Goal: Check status: Check status

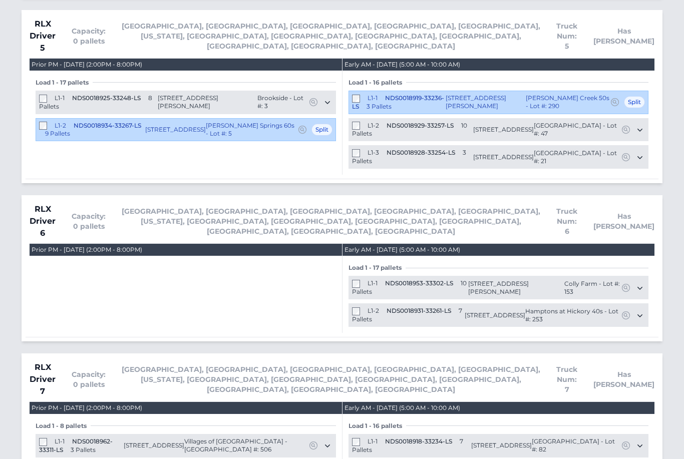
scroll to position [2237, 0]
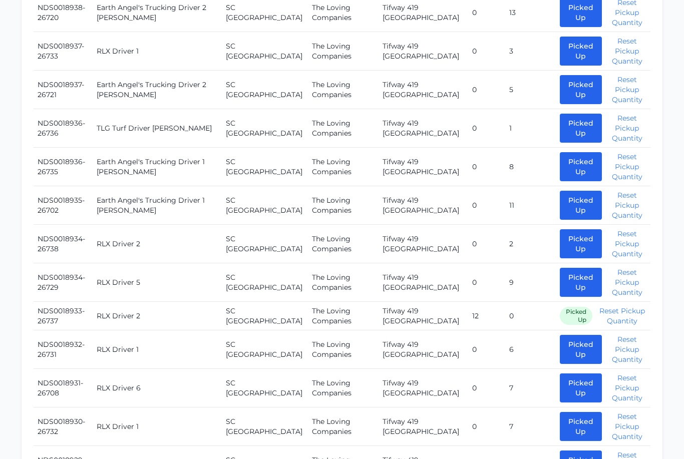
scroll to position [975, 0]
click at [560, 268] on button "Picked Up" at bounding box center [581, 282] width 42 height 29
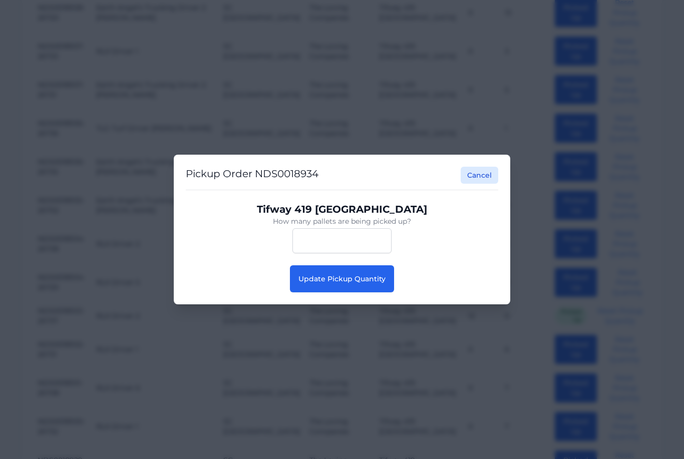
click at [358, 292] on button "Update Pickup Quantity" at bounding box center [342, 278] width 104 height 27
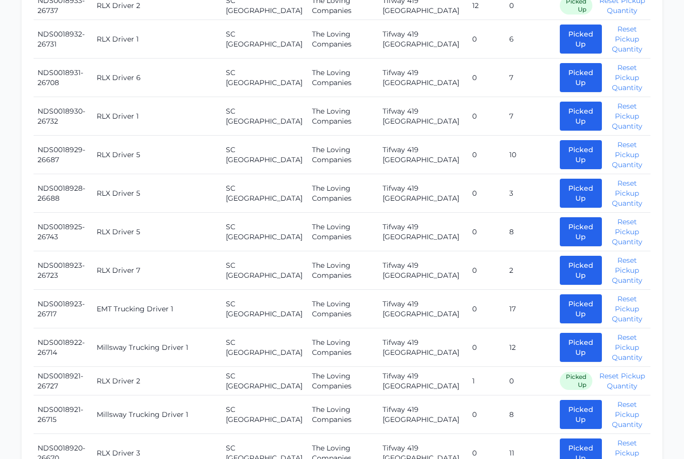
scroll to position [1275, 0]
click at [560, 217] on button "Picked Up" at bounding box center [581, 231] width 42 height 29
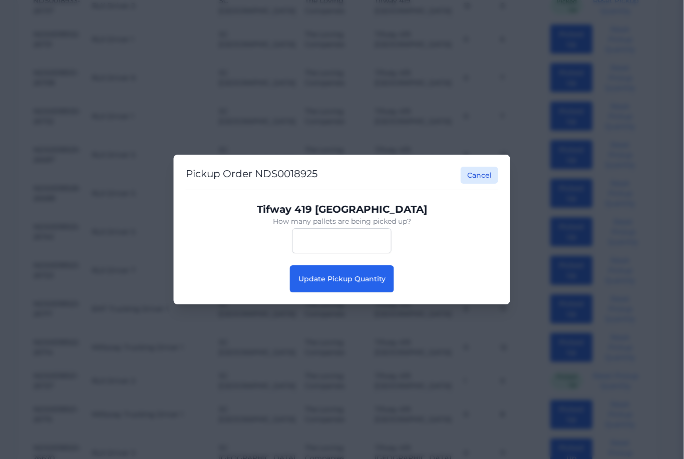
scroll to position [1275, 8]
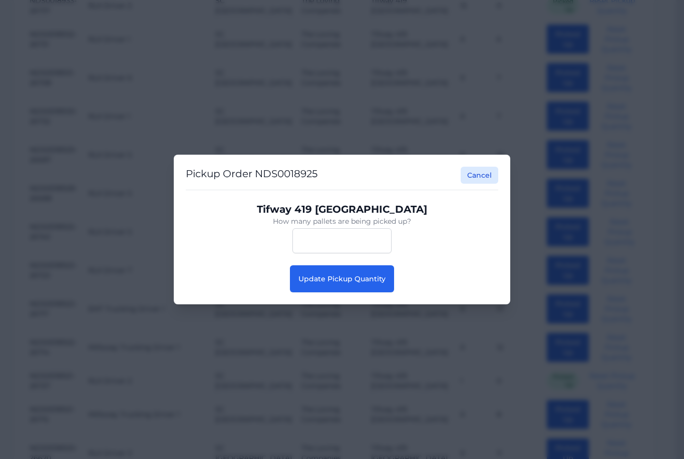
click at [349, 292] on button "Update Pickup Quantity" at bounding box center [342, 278] width 104 height 27
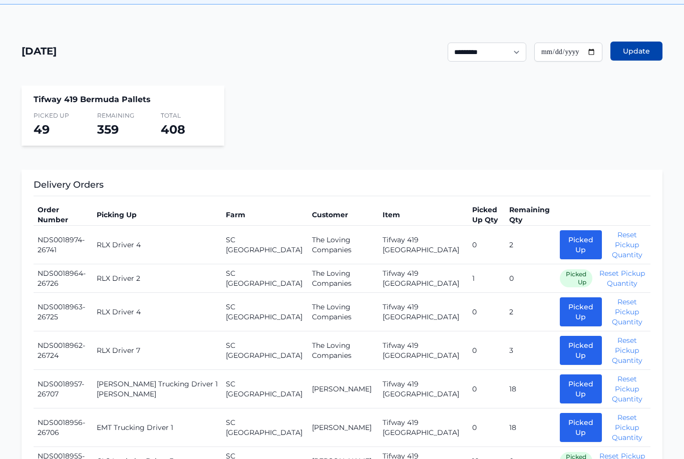
scroll to position [223, 0]
click at [560, 349] on button "Picked Up" at bounding box center [581, 350] width 42 height 29
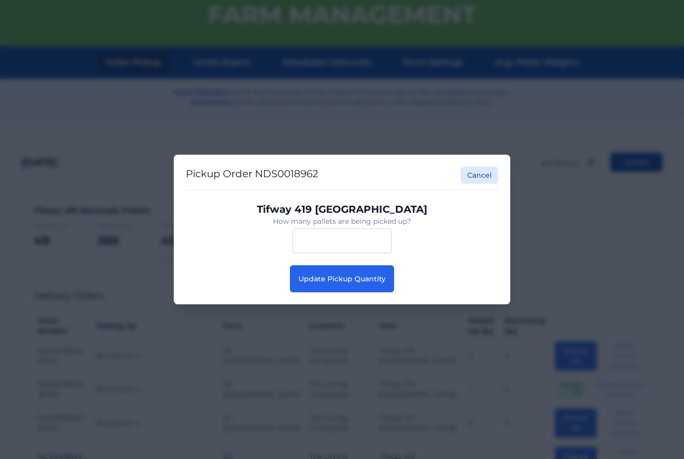
scroll to position [112, 0]
click at [360, 292] on button "Update Pickup Quantity" at bounding box center [342, 278] width 104 height 27
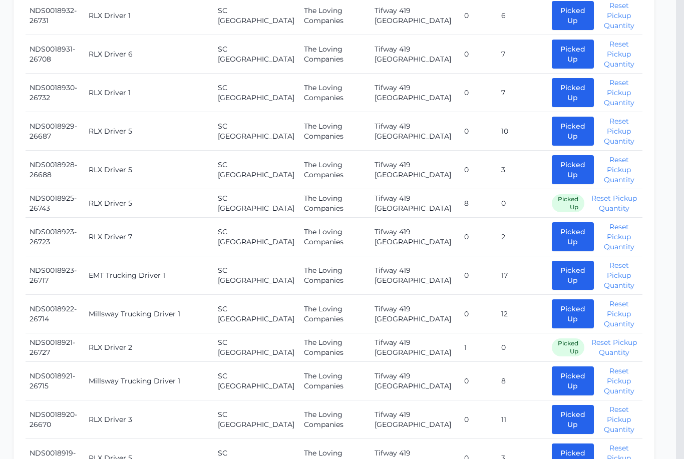
scroll to position [1288, 8]
click at [552, 223] on button "Picked Up" at bounding box center [573, 237] width 42 height 29
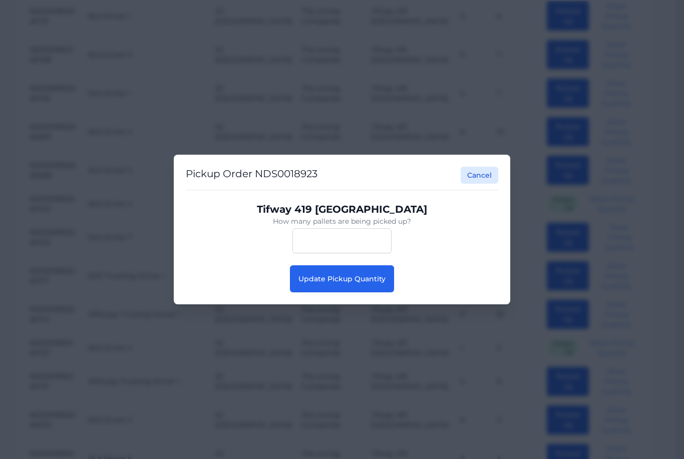
click at [352, 272] on button "Update Pickup Quantity" at bounding box center [342, 278] width 104 height 27
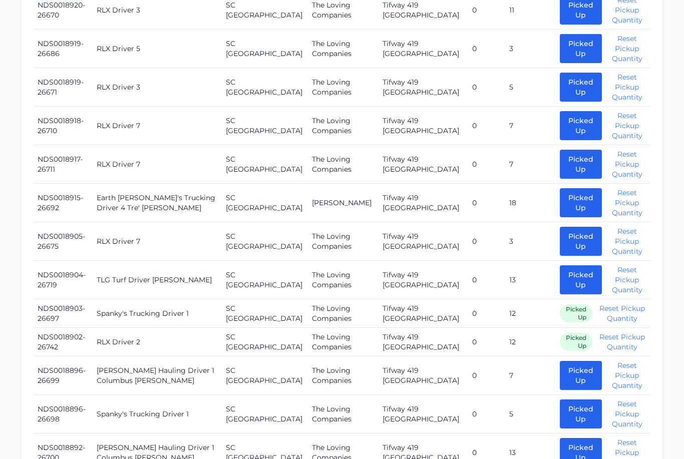
scroll to position [1684, 0]
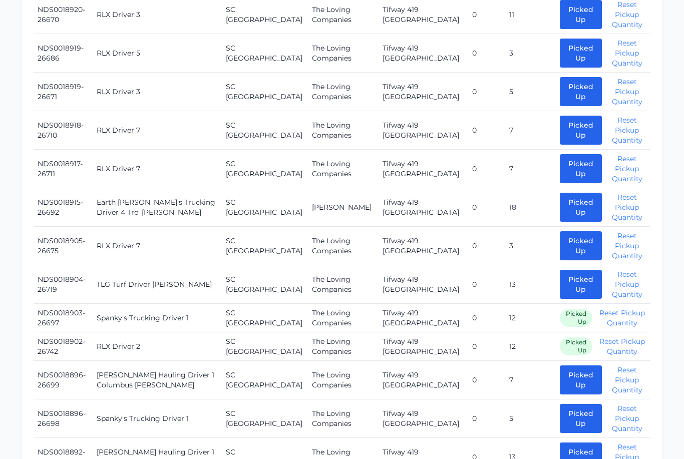
click at [560, 231] on button "Picked Up" at bounding box center [581, 245] width 42 height 29
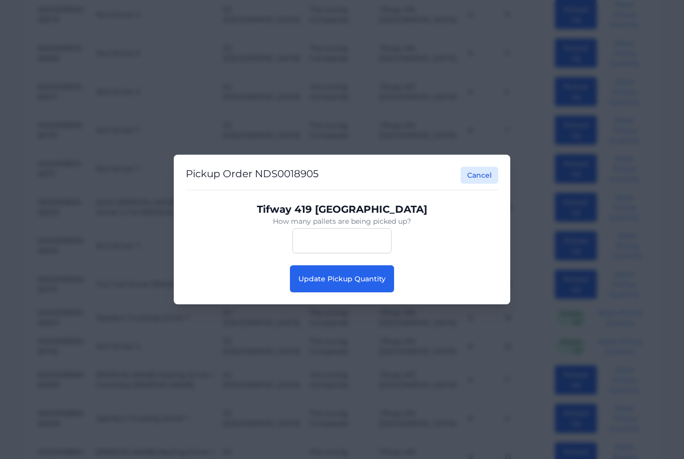
click at [369, 283] on span "Update Pickup Quantity" at bounding box center [341, 278] width 87 height 9
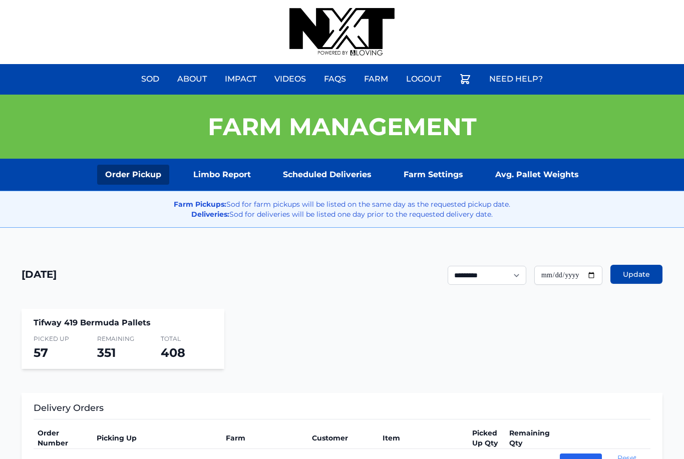
click at [522, 1] on div "Sod About Impact Videos FAQs Need Help? Farm My Account Logout" at bounding box center [342, 32] width 684 height 64
click at [520, 1] on div "Sod About Impact Videos FAQs Need Help? Farm My Account Logout" at bounding box center [342, 32] width 684 height 64
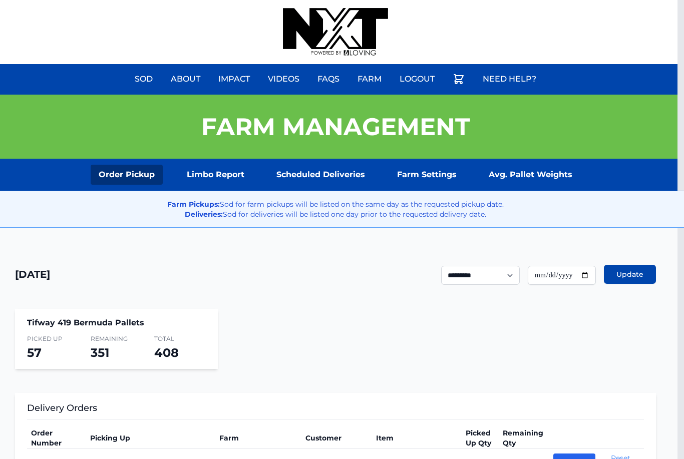
scroll to position [0, 8]
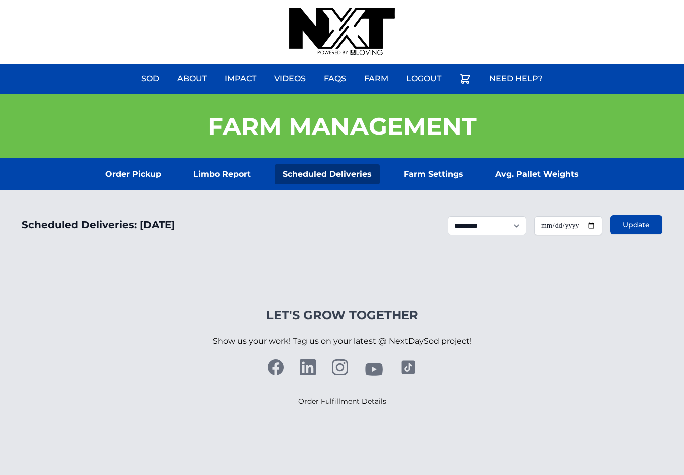
click at [574, 227] on input "**********" at bounding box center [568, 226] width 68 height 19
type input "**********"
click at [652, 223] on button "Update" at bounding box center [636, 225] width 52 height 19
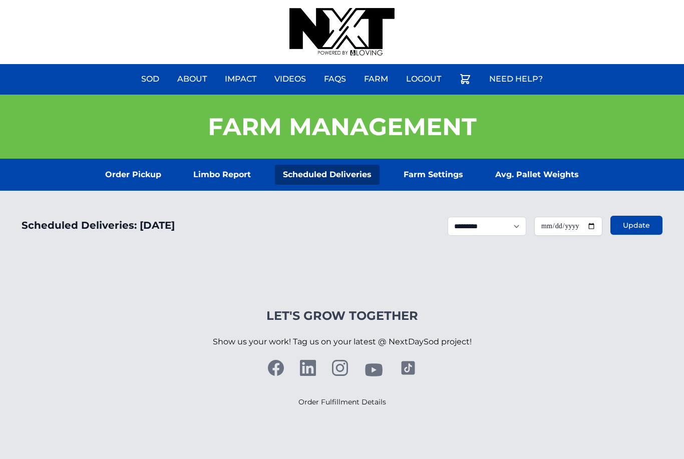
click at [132, 170] on link "Order Pickup" at bounding box center [133, 175] width 72 height 20
